Goal: Task Accomplishment & Management: Manage account settings

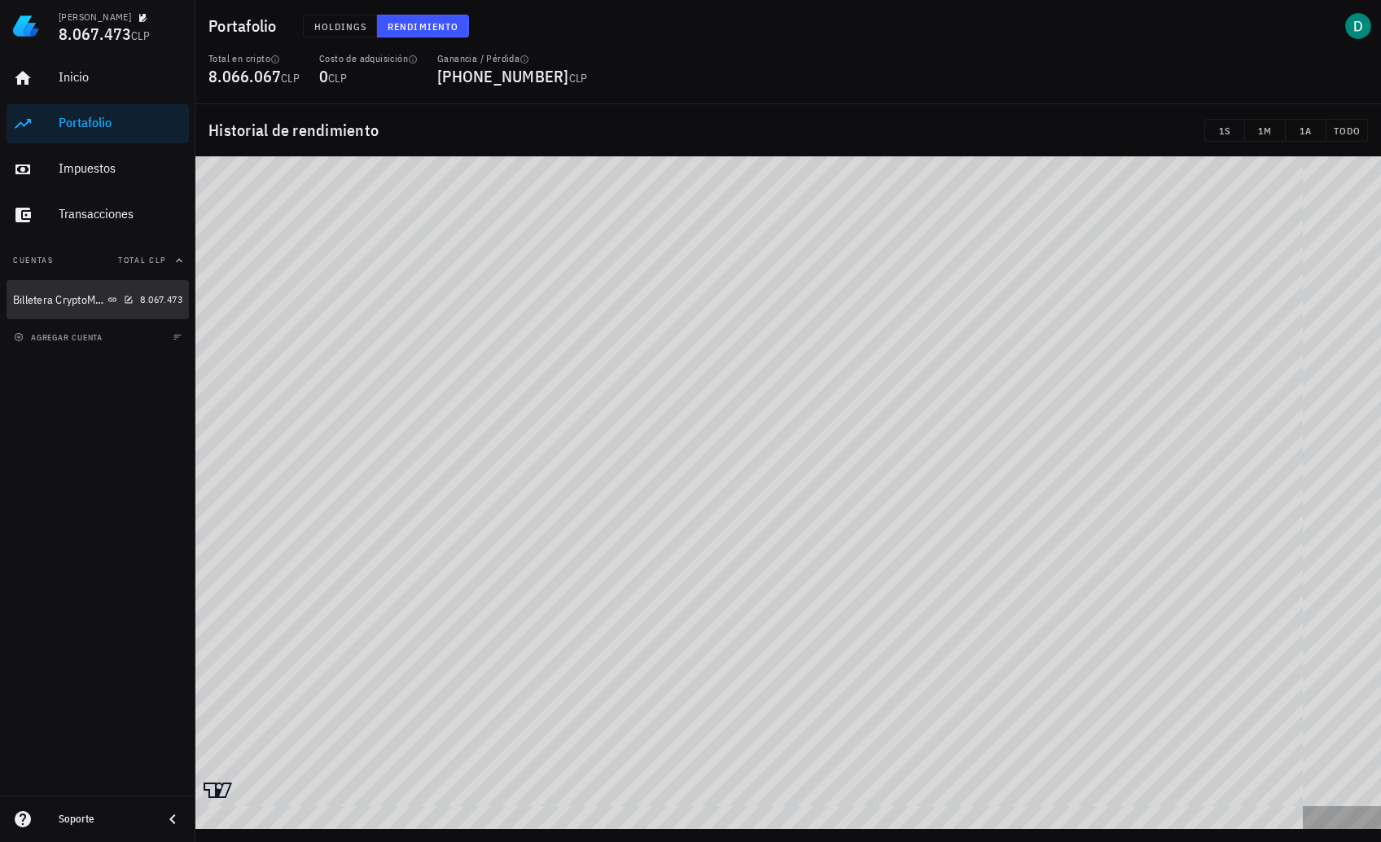
click at [138, 309] on link "Billetera CryptoMarcket 8.067.473" at bounding box center [98, 299] width 182 height 39
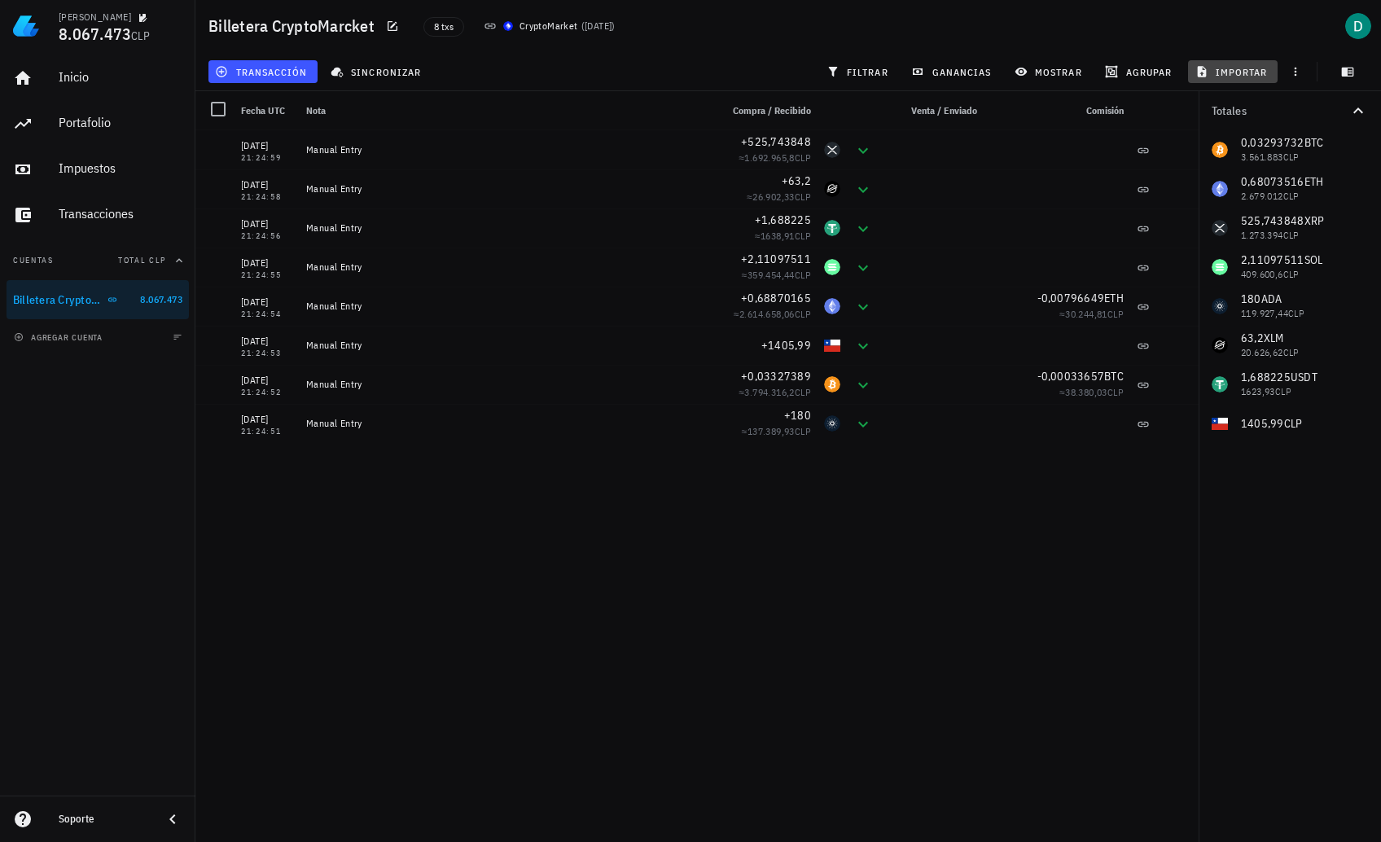
click at [1235, 77] on span "importar" at bounding box center [1233, 71] width 69 height 13
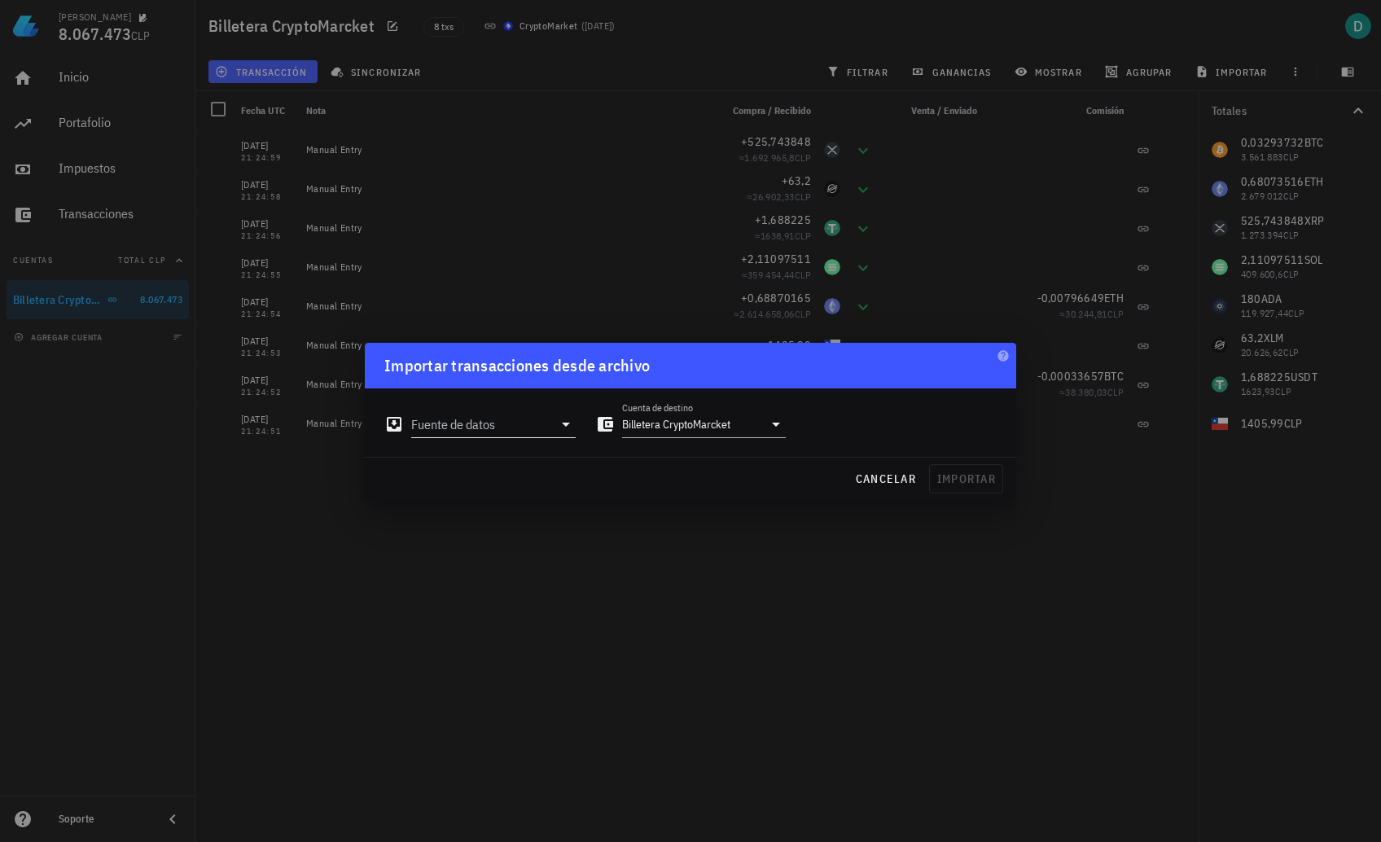
click at [564, 431] on icon at bounding box center [566, 425] width 20 height 20
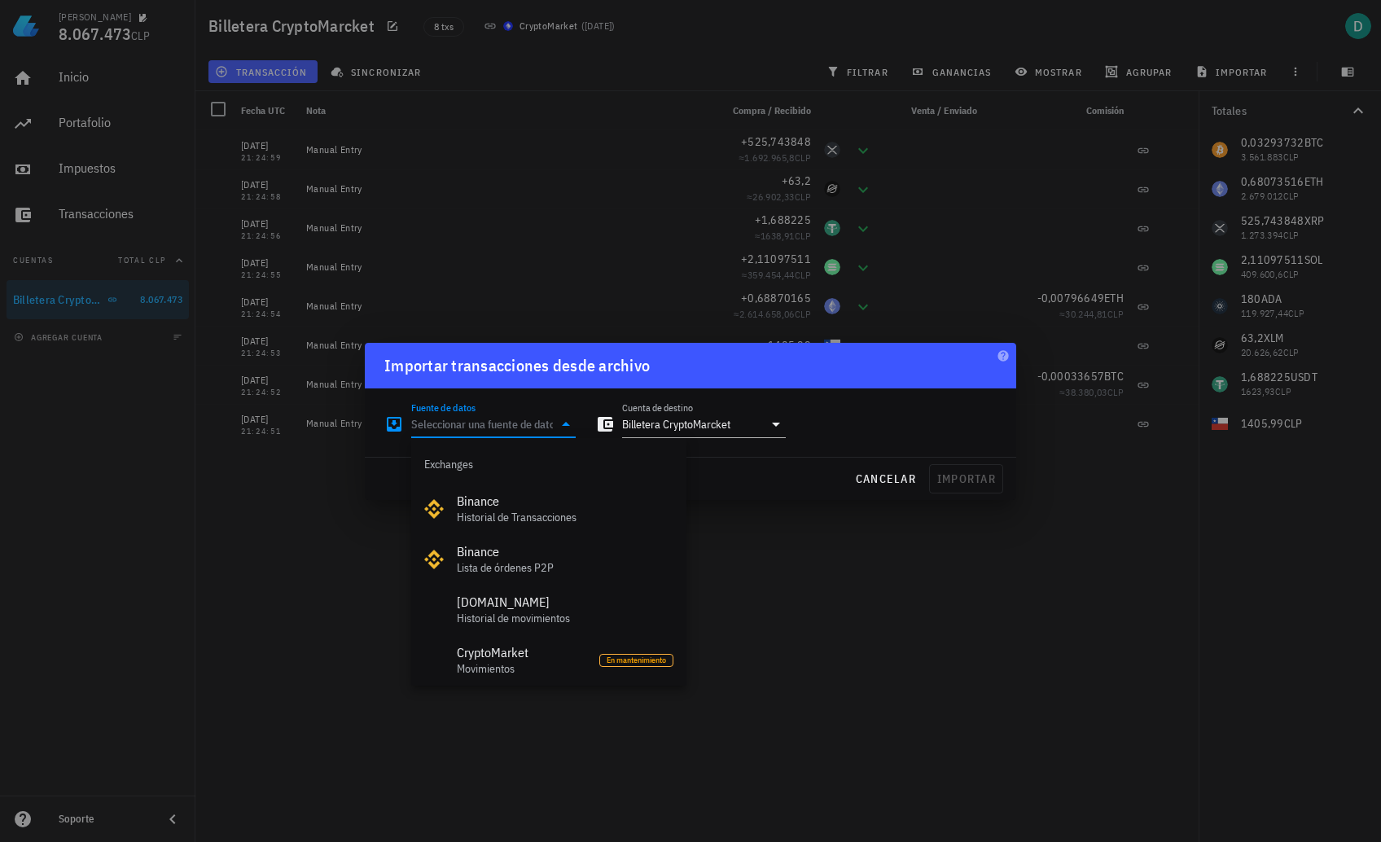
drag, startPoint x: 835, startPoint y: 577, endPoint x: 827, endPoint y: 573, distance: 8.4
click at [835, 577] on div at bounding box center [690, 421] width 1381 height 842
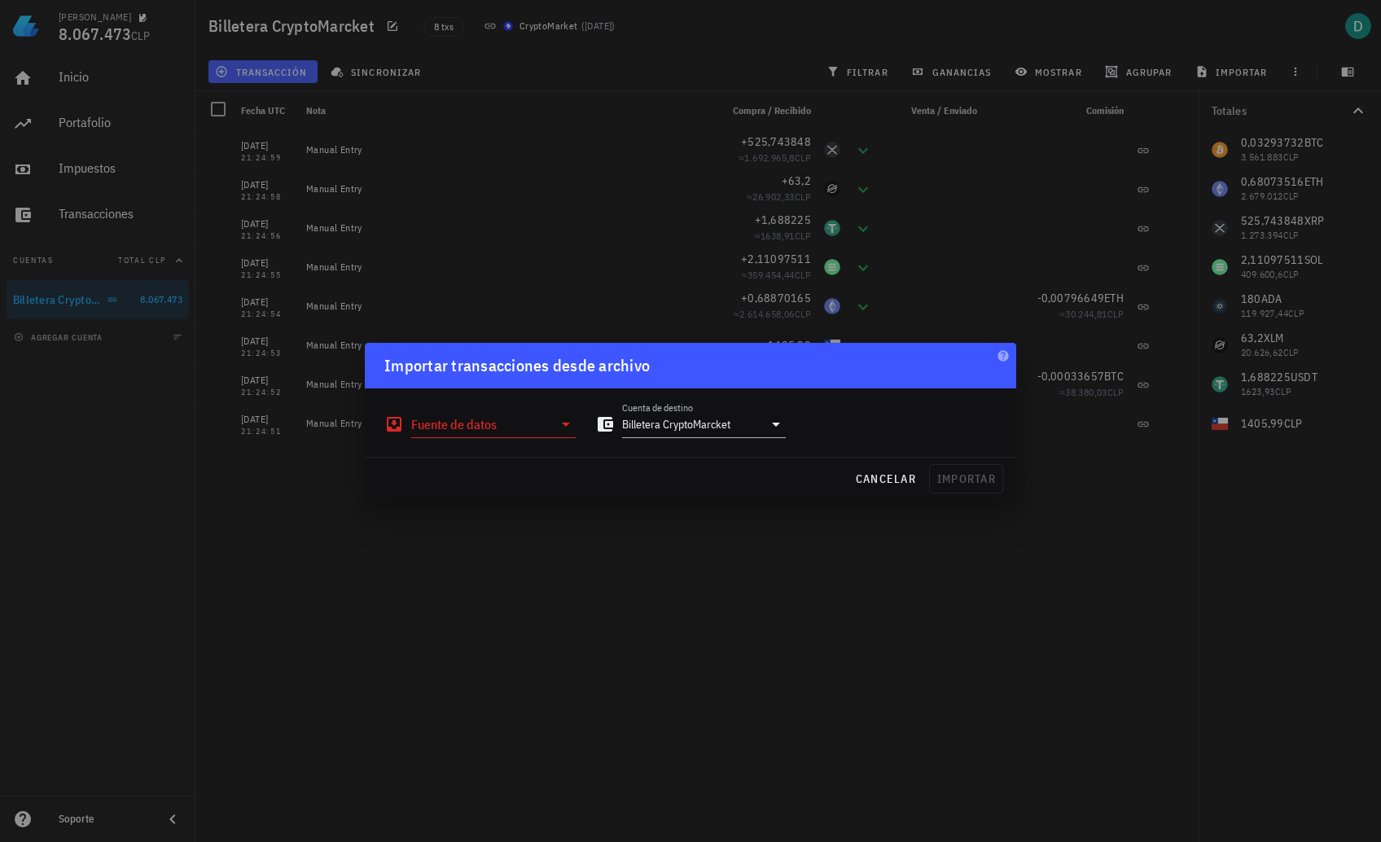
click at [600, 221] on div at bounding box center [690, 421] width 1381 height 842
click at [880, 484] on span "cancelar" at bounding box center [885, 479] width 61 height 15
